Goal: Task Accomplishment & Management: Use online tool/utility

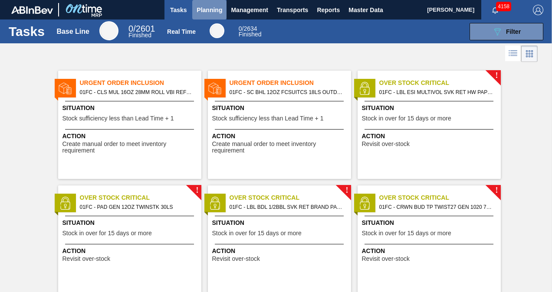
click at [209, 12] on span "Planning" at bounding box center [210, 10] width 26 height 10
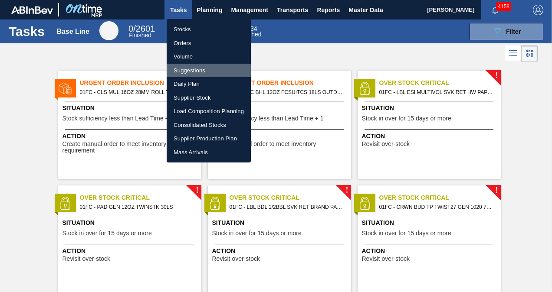
click at [191, 71] on li "Suggestions" at bounding box center [209, 71] width 84 height 14
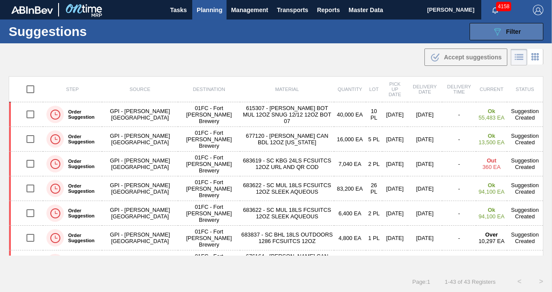
click at [481, 31] on button "089F7B8B-B2A5-4AFE-B5C0-19BA573D28AC Filter" at bounding box center [507, 31] width 74 height 17
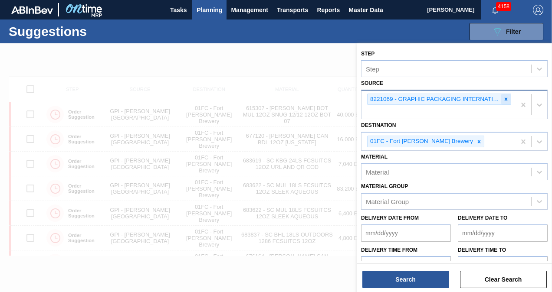
click at [504, 99] on icon at bounding box center [506, 99] width 6 height 6
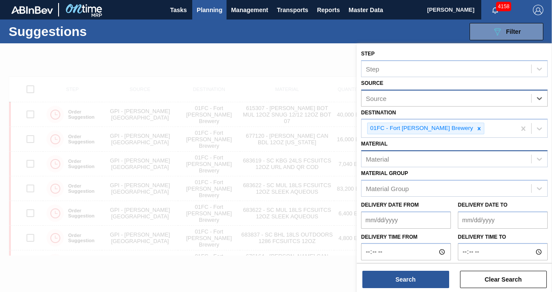
click at [420, 158] on div "Material" at bounding box center [446, 159] width 170 height 13
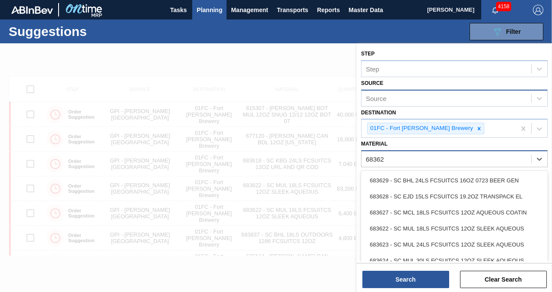
type input "683623"
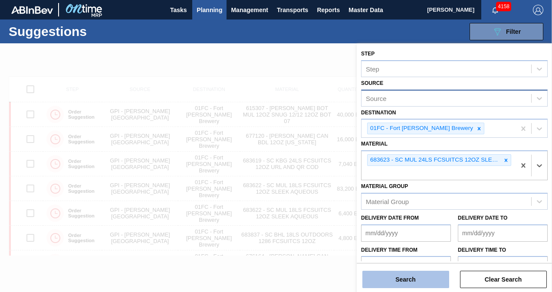
click at [409, 286] on button "Search" at bounding box center [405, 279] width 87 height 17
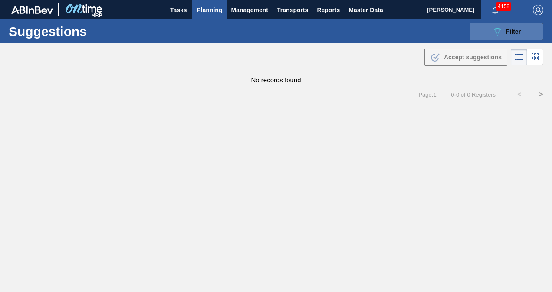
click at [516, 36] on div "089F7B8B-B2A5-4AFE-B5C0-19BA573D28AC Filter" at bounding box center [506, 31] width 29 height 10
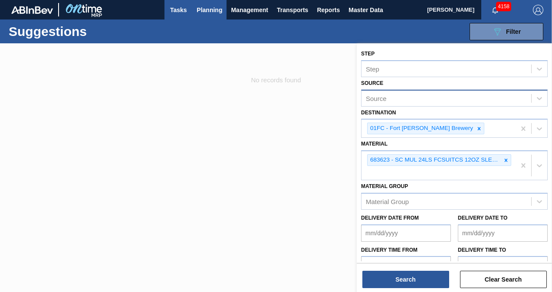
click at [187, 10] on span "Tasks" at bounding box center [178, 10] width 19 height 10
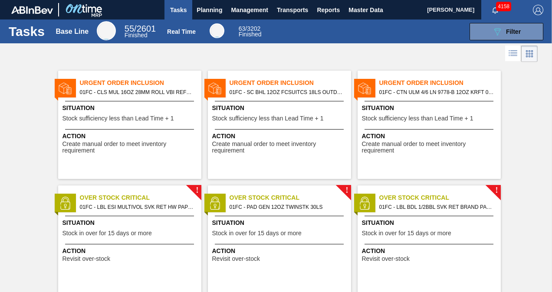
click at [390, 135] on span "Action" at bounding box center [430, 136] width 137 height 9
drag, startPoint x: 443, startPoint y: 106, endPoint x: 421, endPoint y: 109, distance: 22.8
click at [421, 109] on span "Situation" at bounding box center [430, 108] width 137 height 9
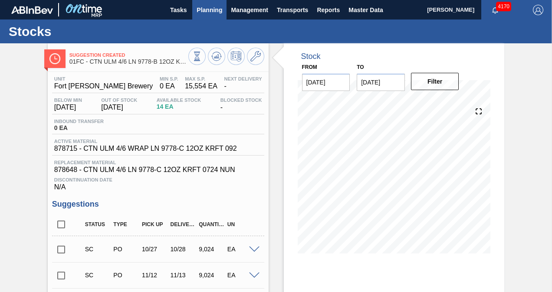
click at [202, 12] on span "Planning" at bounding box center [210, 10] width 26 height 10
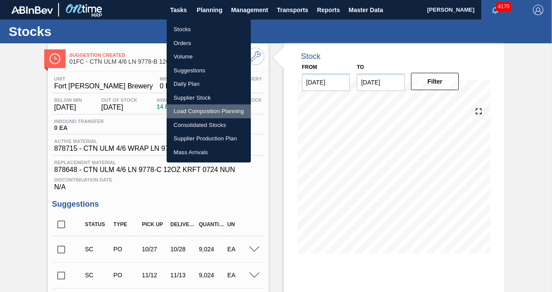
click at [207, 105] on li "Load Composition Planning" at bounding box center [209, 112] width 84 height 14
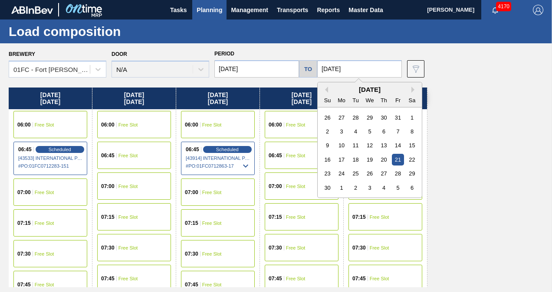
click at [346, 69] on input "[DATE]" at bounding box center [359, 68] width 85 height 17
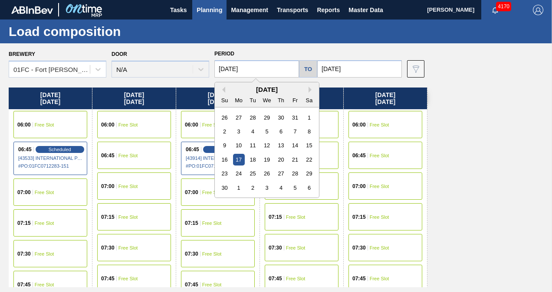
click at [253, 62] on input "[DATE]" at bounding box center [256, 68] width 85 height 17
click at [224, 87] on button "Previous Month" at bounding box center [222, 90] width 6 height 6
click at [240, 160] on div "20" at bounding box center [239, 160] width 12 height 12
type input "[DATE]"
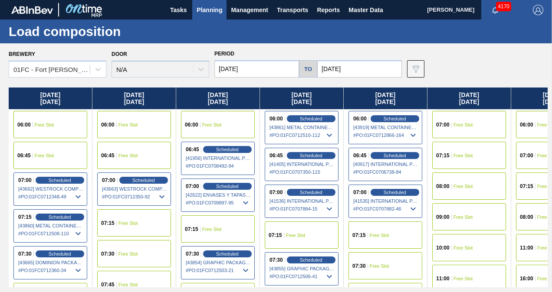
click at [371, 67] on input "[DATE]" at bounding box center [359, 68] width 85 height 17
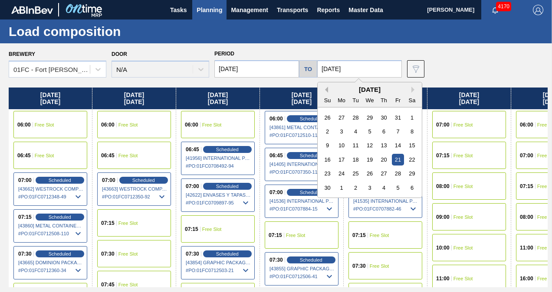
click at [326, 89] on button "Previous Month" at bounding box center [325, 90] width 6 height 6
click at [398, 161] on div "24" at bounding box center [398, 160] width 12 height 12
type input "[DATE]"
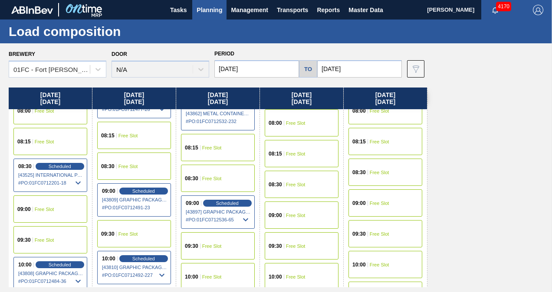
scroll to position [347, 0]
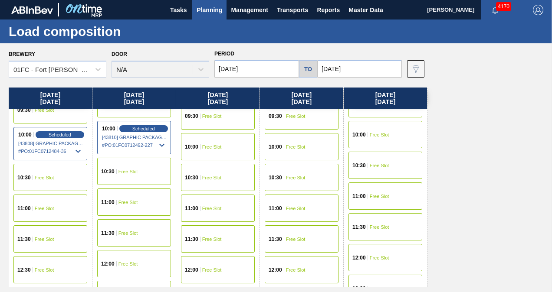
click at [68, 211] on div "11:00 Free Slot" at bounding box center [50, 208] width 74 height 27
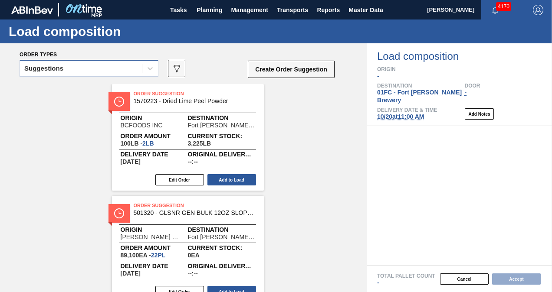
click at [72, 74] on div "Suggestions" at bounding box center [81, 68] width 122 height 13
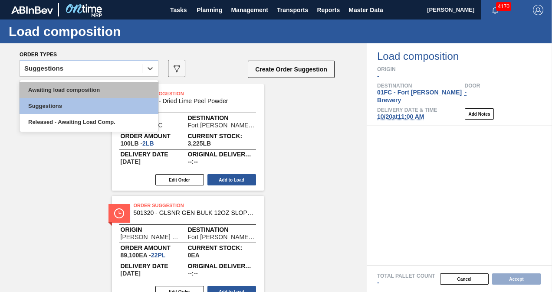
click at [61, 87] on div "Awaiting load composition" at bounding box center [89, 90] width 139 height 16
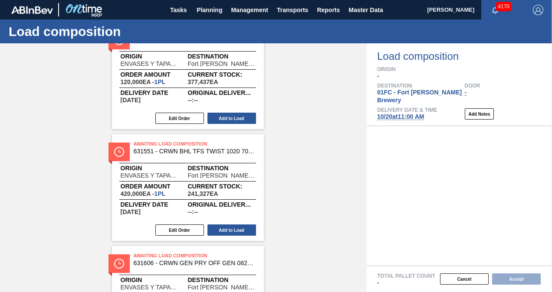
scroll to position [391, 0]
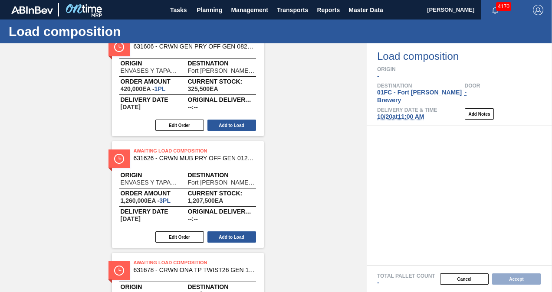
drag, startPoint x: 367, startPoint y: 136, endPoint x: 366, endPoint y: 118, distance: 17.8
click at [367, 118] on div "Load composition Origin - Destination 01FC - [GEOGRAPHIC_DATA][PERSON_NAME] Bre…" at bounding box center [459, 167] width 185 height 249
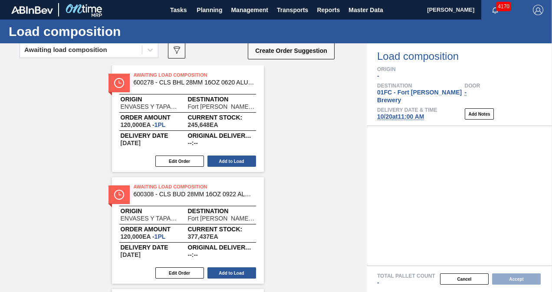
scroll to position [0, 0]
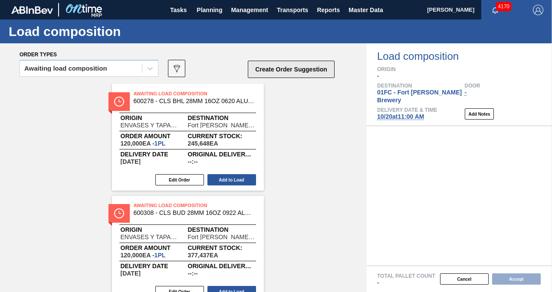
click at [290, 62] on button "Create Order Suggestion" at bounding box center [291, 69] width 87 height 17
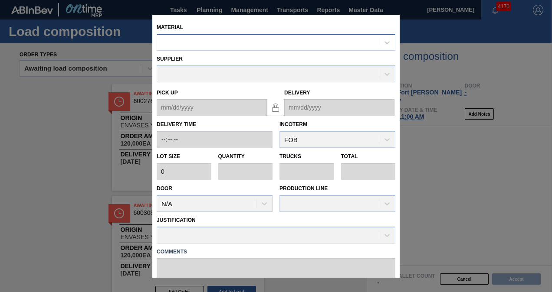
click at [245, 45] on div at bounding box center [268, 42] width 222 height 13
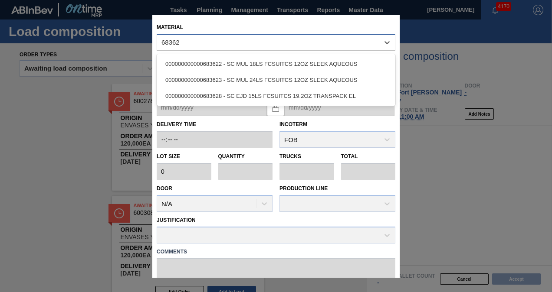
type input "683623"
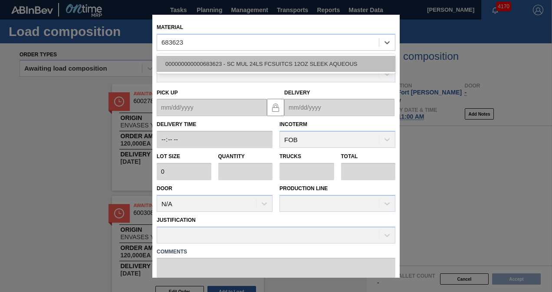
click at [262, 64] on div "000000000000683623 - SC MUL 24LS FCSUITCS 12OZ SLEEK AQUEOUS" at bounding box center [276, 64] width 239 height 16
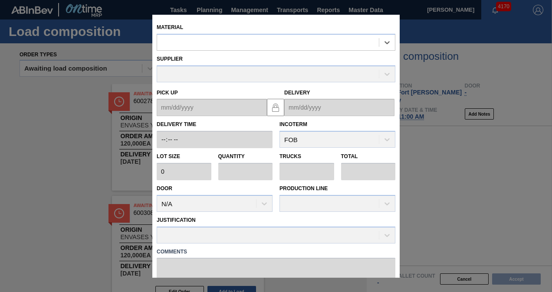
type input "2,880"
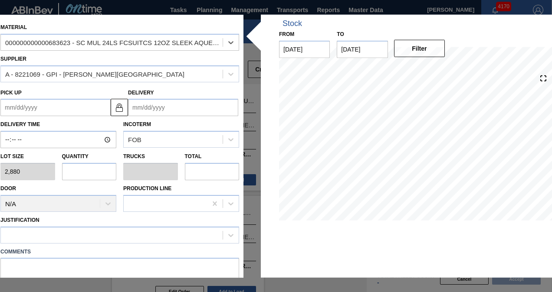
click at [71, 172] on input "text" at bounding box center [89, 171] width 55 height 17
type input "2"
type input "0.077"
type input "5,760"
type input "26"
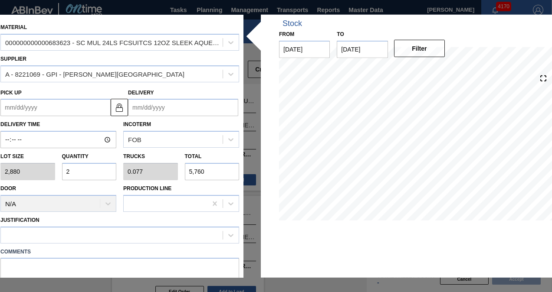
type input "1"
type input "74,880"
type input "26"
drag, startPoint x: 164, startPoint y: 99, endPoint x: 167, endPoint y: 102, distance: 4.6
click at [164, 99] on input "Delivery" at bounding box center [183, 107] width 110 height 17
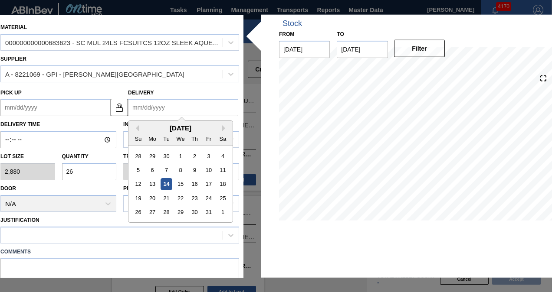
click at [143, 128] on div "[DATE]" at bounding box center [180, 128] width 104 height 7
click at [152, 195] on div "20" at bounding box center [153, 199] width 12 height 12
type up "[DATE]"
type input "[DATE]"
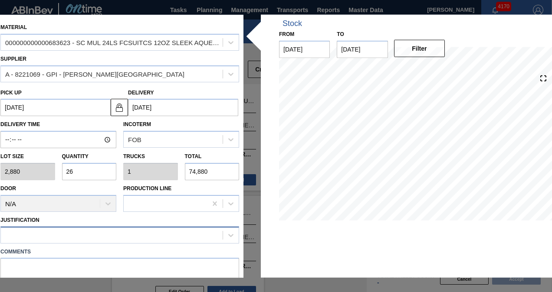
click at [69, 234] on div at bounding box center [112, 235] width 222 height 13
type input "gra"
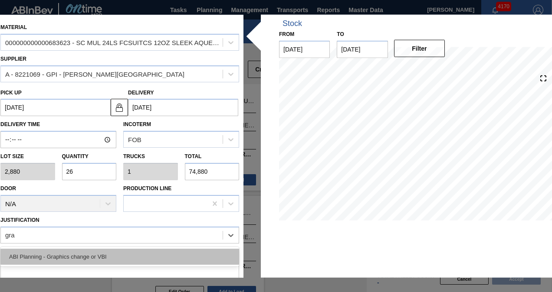
click at [72, 253] on div "ABI Planning - Graphics change or VBI" at bounding box center [119, 257] width 239 height 16
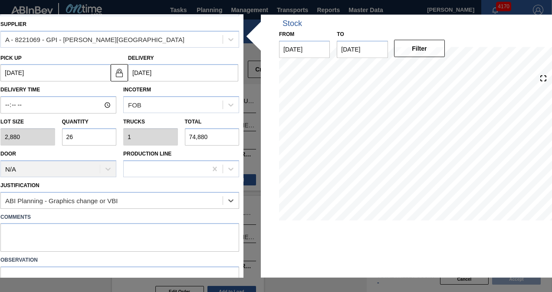
scroll to position [78, 0]
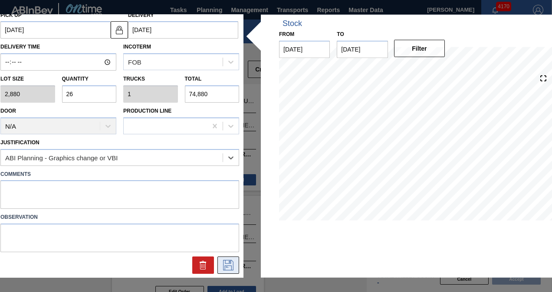
click at [221, 265] on icon at bounding box center [228, 265] width 14 height 10
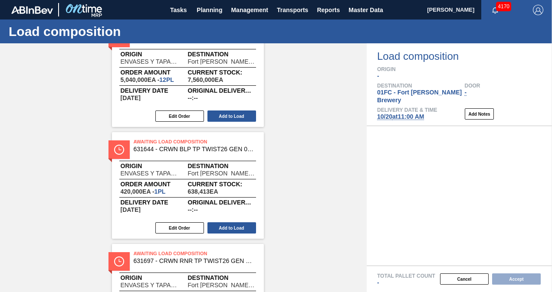
scroll to position [1380, 0]
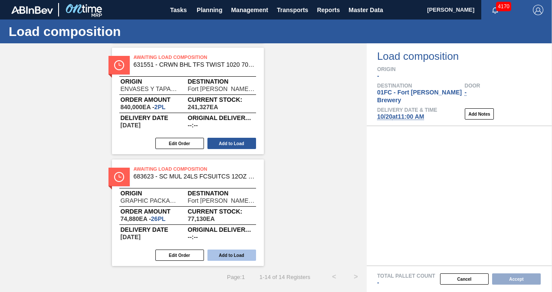
click at [234, 256] on button "Add to Load" at bounding box center [231, 255] width 49 height 11
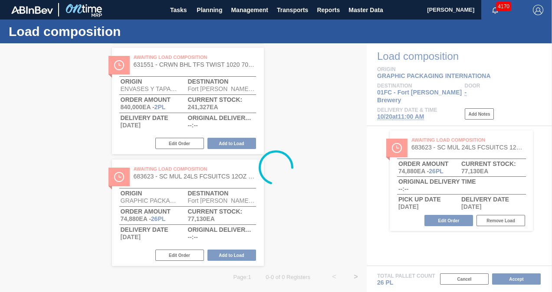
scroll to position [0, 0]
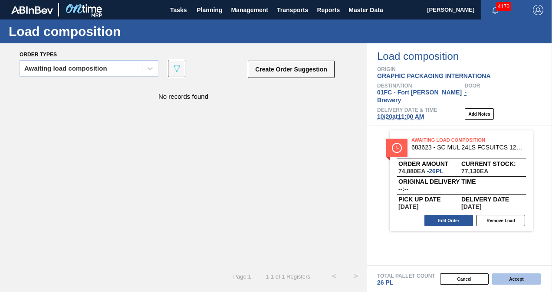
click at [513, 281] on button "Accept" at bounding box center [516, 279] width 49 height 11
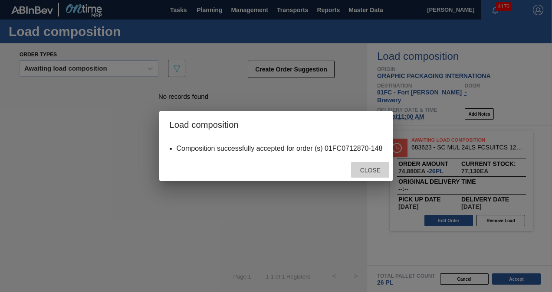
click at [367, 171] on span "Close" at bounding box center [370, 170] width 34 height 7
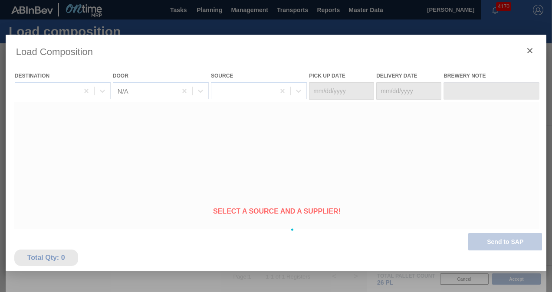
type Date "[DATE]"
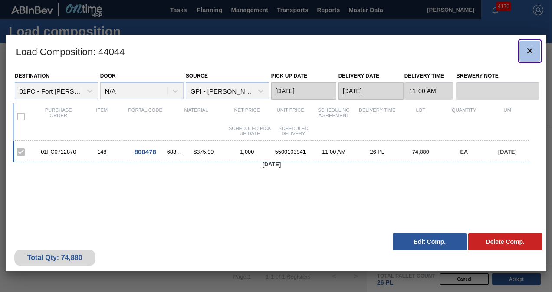
click at [525, 52] on icon "botão de ícone" at bounding box center [530, 51] width 10 height 10
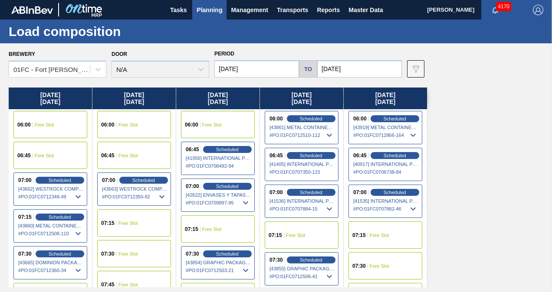
click at [200, 9] on span "Planning" at bounding box center [210, 10] width 26 height 10
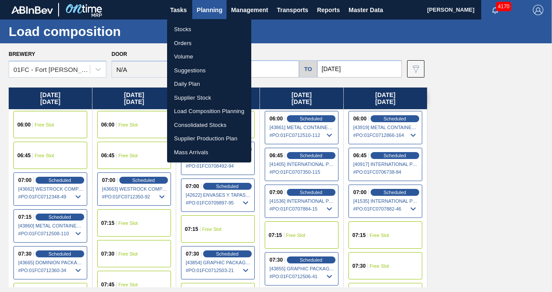
click at [190, 65] on li "Suggestions" at bounding box center [209, 71] width 84 height 14
